Goal: Task Accomplishment & Management: Manage account settings

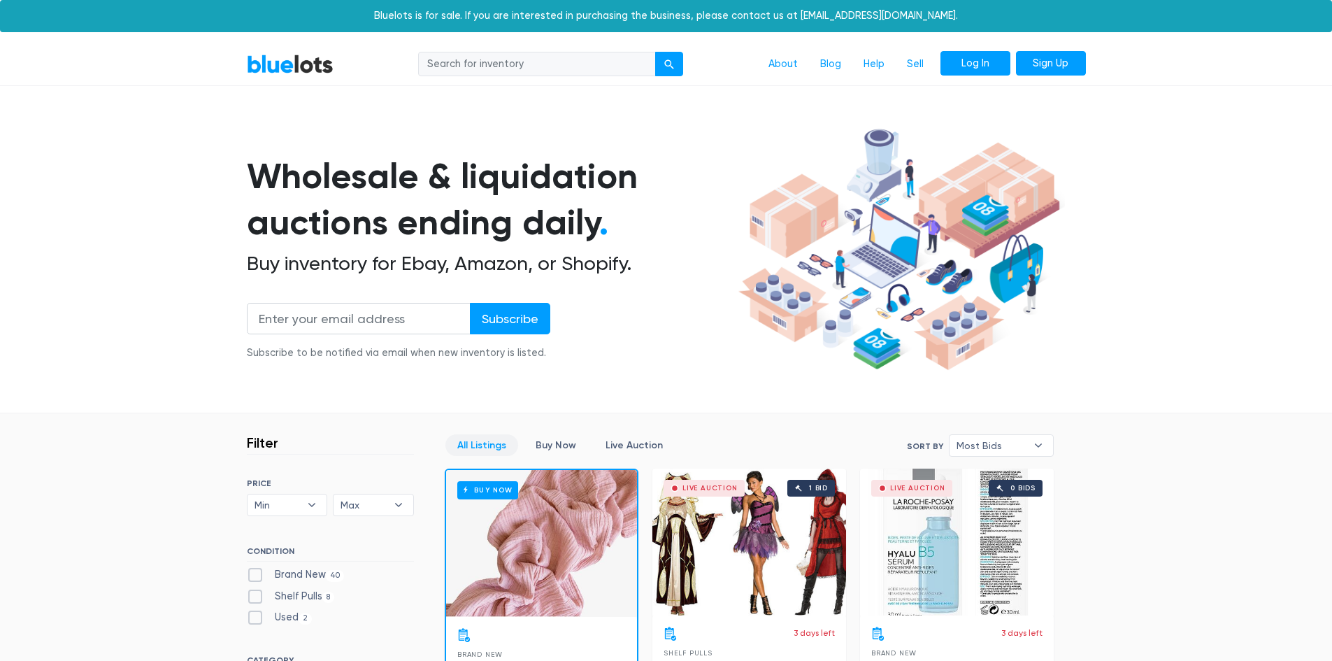
click at [966, 62] on link "Log In" at bounding box center [975, 63] width 70 height 25
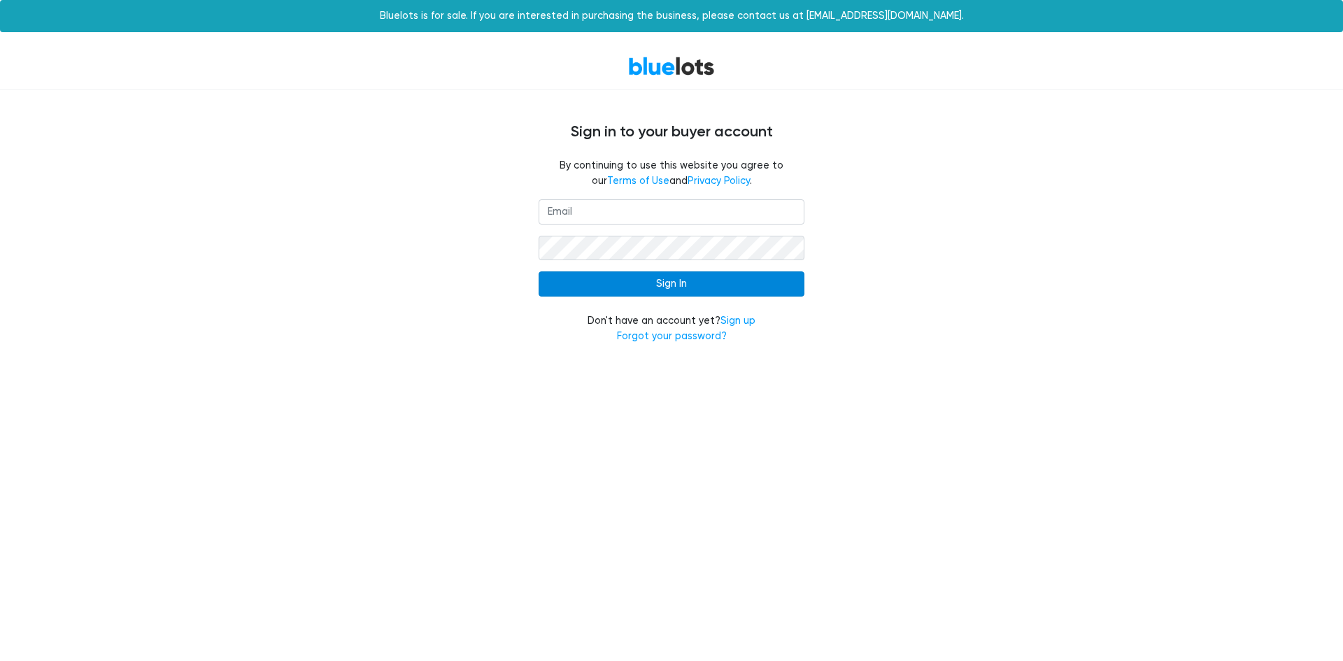
type input "[EMAIL_ADDRESS][DOMAIN_NAME]"
click at [681, 286] on input "Sign In" at bounding box center [671, 283] width 266 height 25
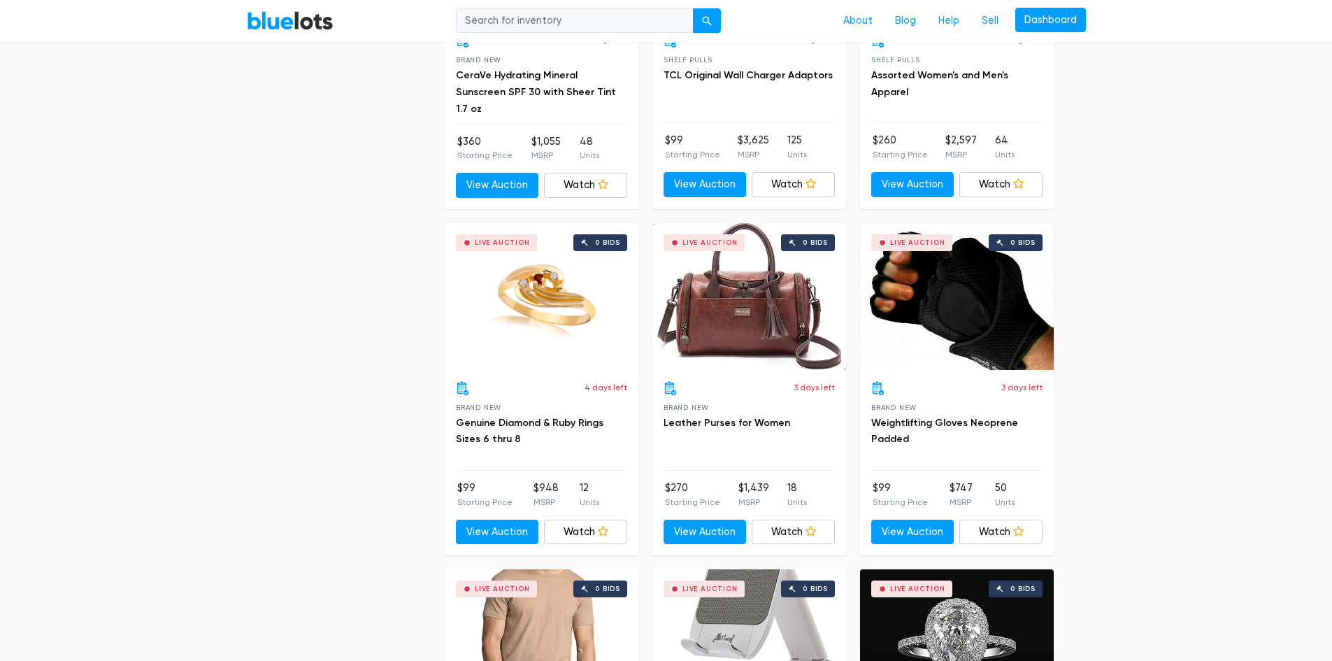
scroll to position [3030, 0]
